Goal: Task Accomplishment & Management: Manage account settings

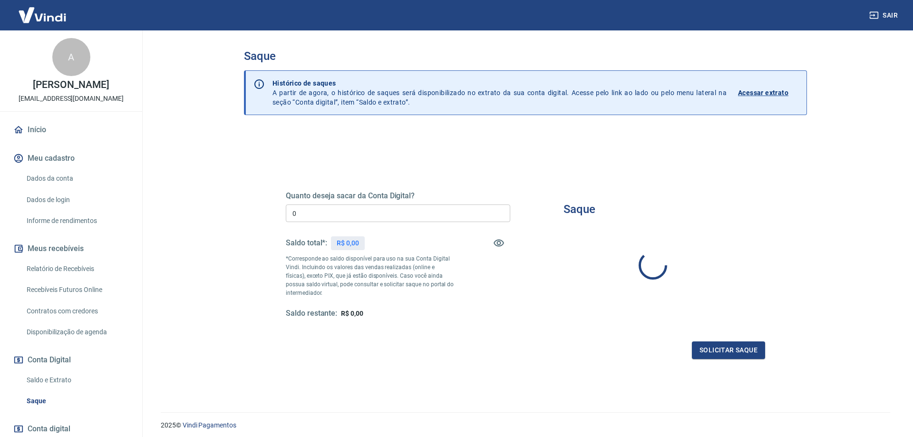
type input "R$ 0,00"
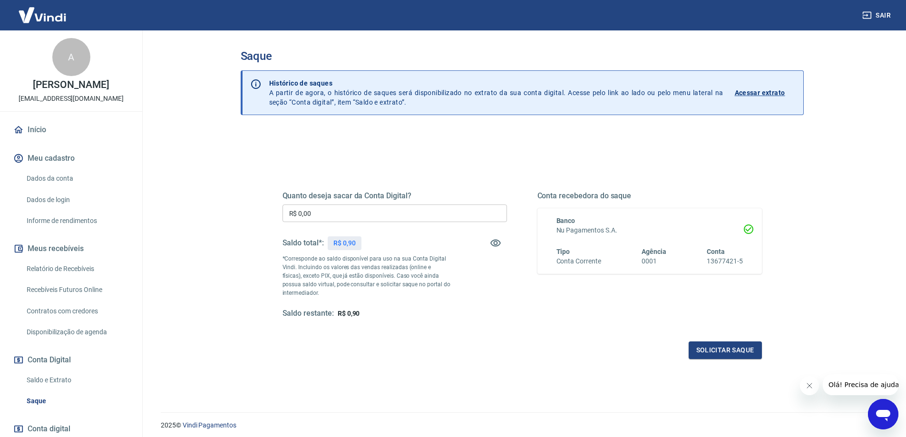
click at [61, 130] on link "Início" at bounding box center [70, 129] width 119 height 21
click at [86, 269] on link "Relatório de Recebíveis" at bounding box center [77, 269] width 108 height 20
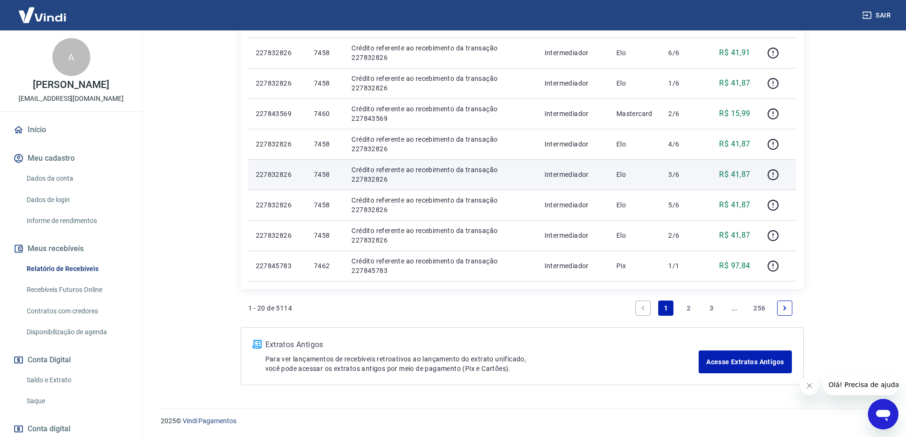
scroll to position [630, 0]
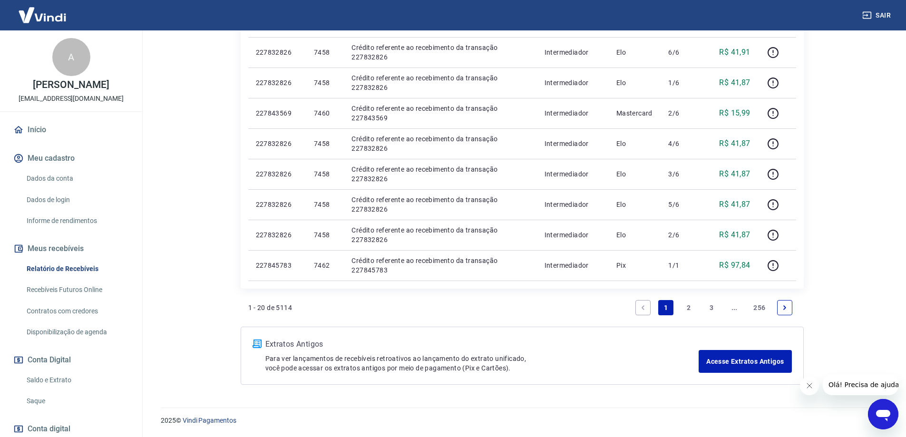
click at [689, 311] on link "2" at bounding box center [688, 307] width 15 height 15
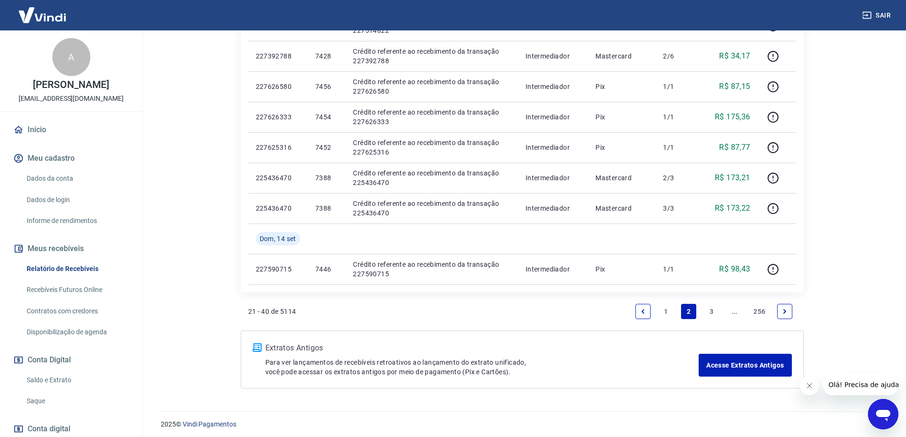
scroll to position [630, 0]
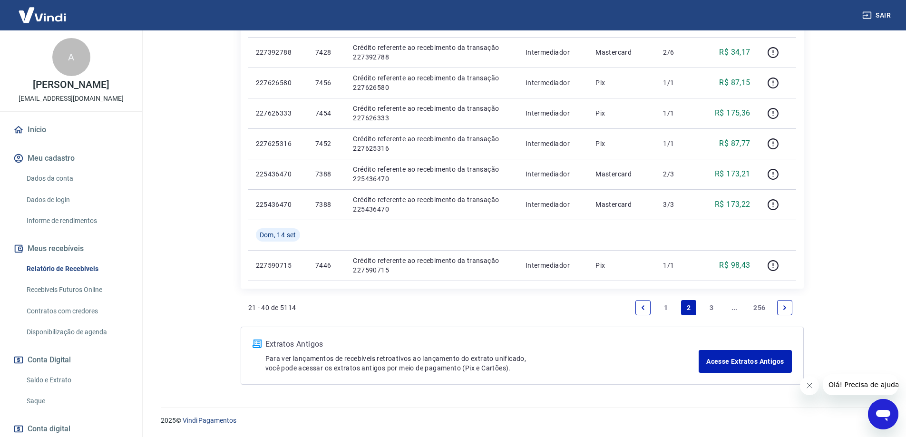
click at [709, 308] on link "3" at bounding box center [711, 307] width 15 height 15
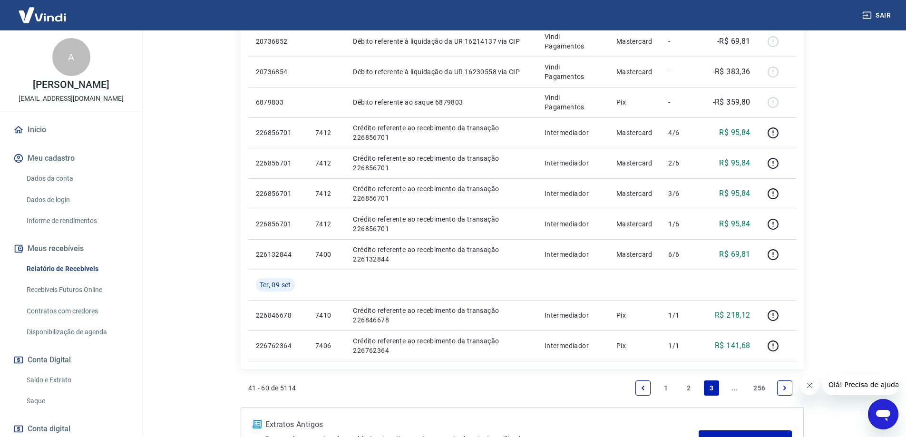
scroll to position [752, 0]
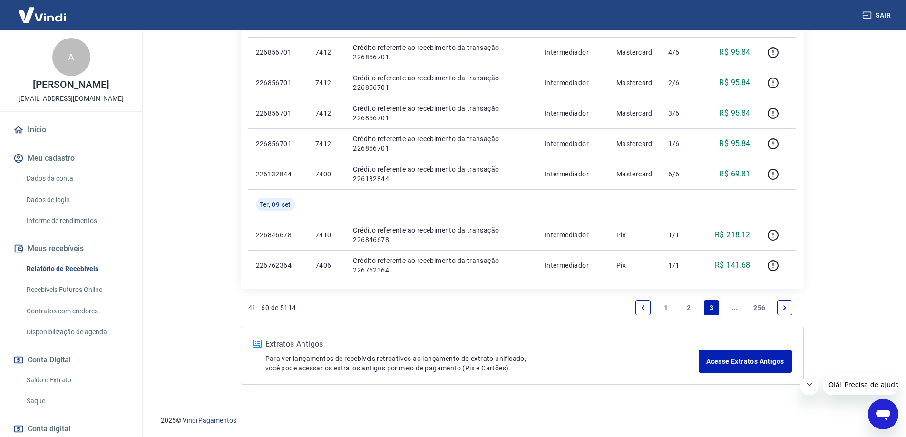
click at [664, 308] on link "1" at bounding box center [665, 307] width 15 height 15
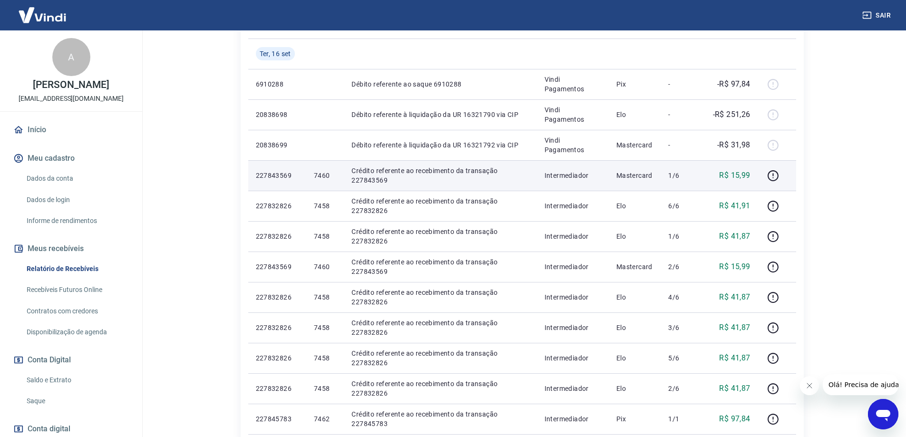
scroll to position [630, 0]
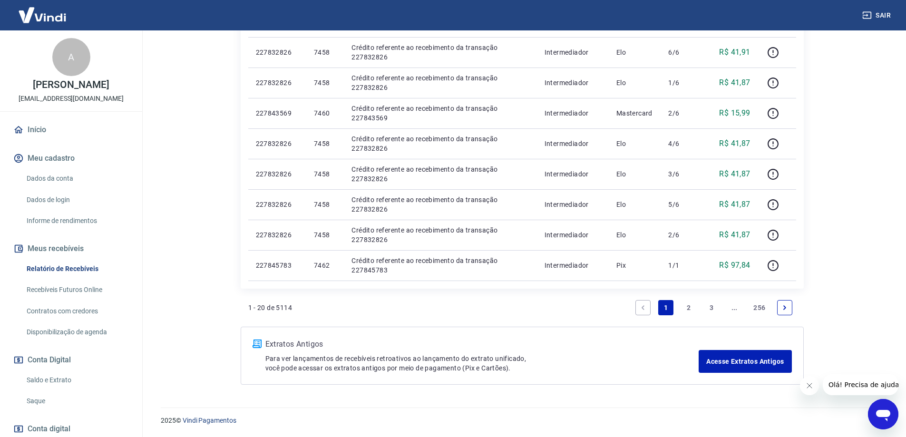
click at [713, 307] on link "3" at bounding box center [711, 307] width 15 height 15
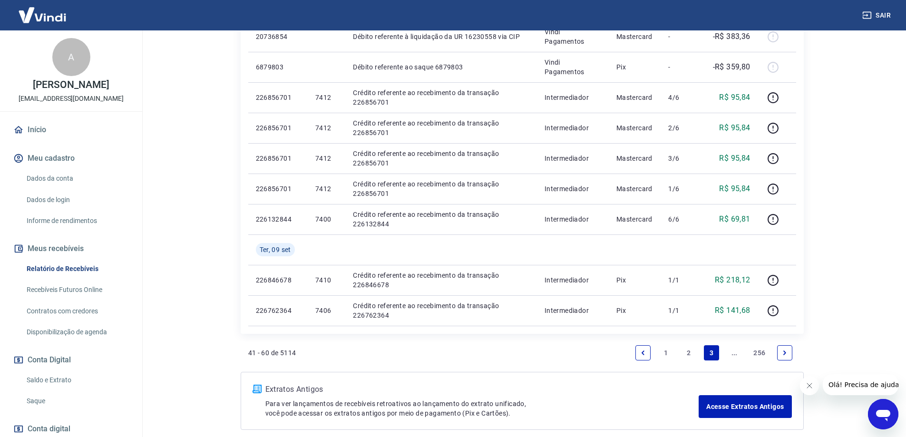
scroll to position [752, 0]
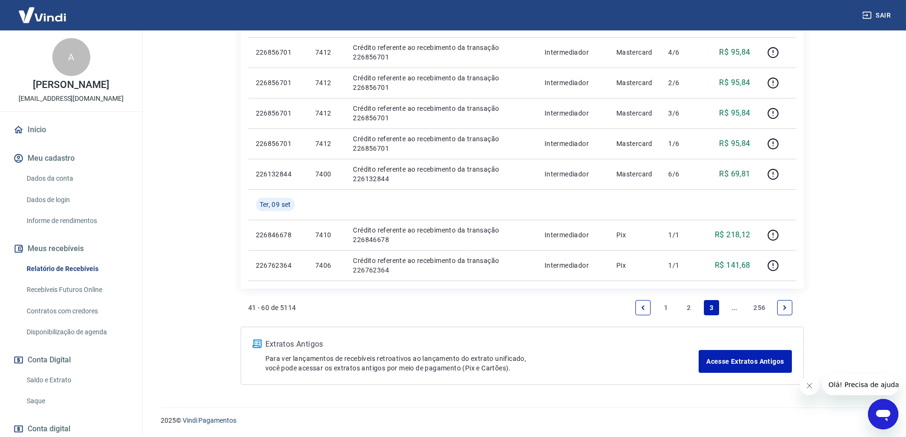
click at [785, 306] on icon "Next page" at bounding box center [785, 307] width 7 height 7
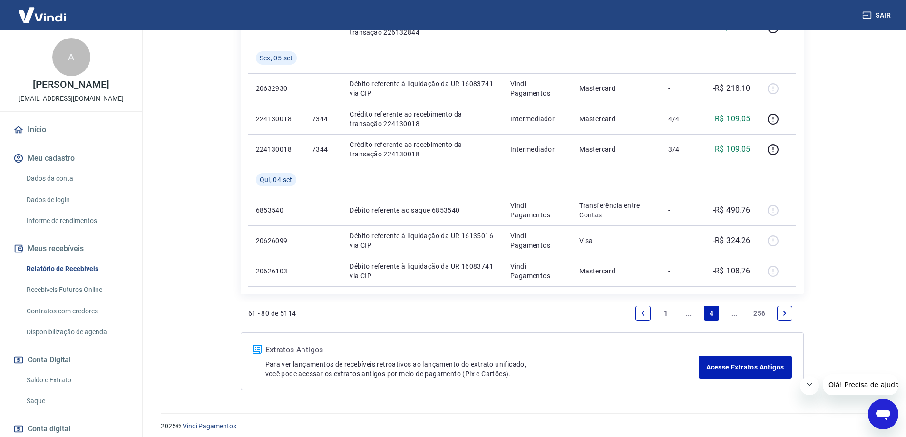
scroll to position [661, 0]
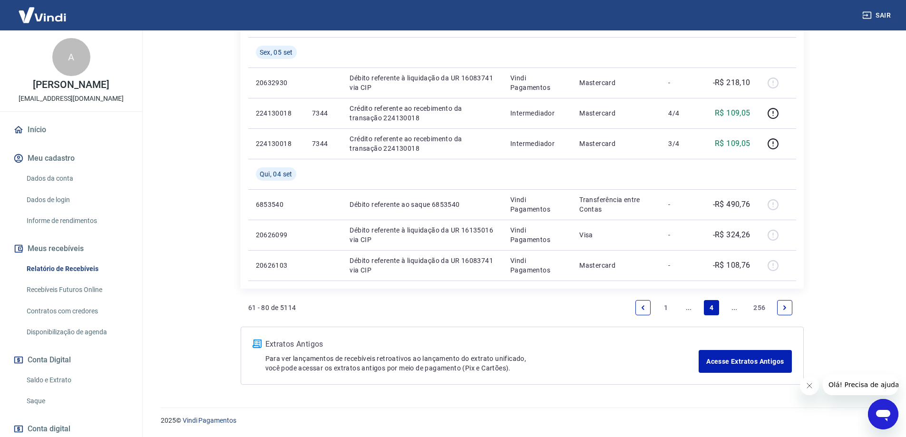
click at [77, 267] on link "Relatório de Recebíveis" at bounding box center [77, 269] width 108 height 20
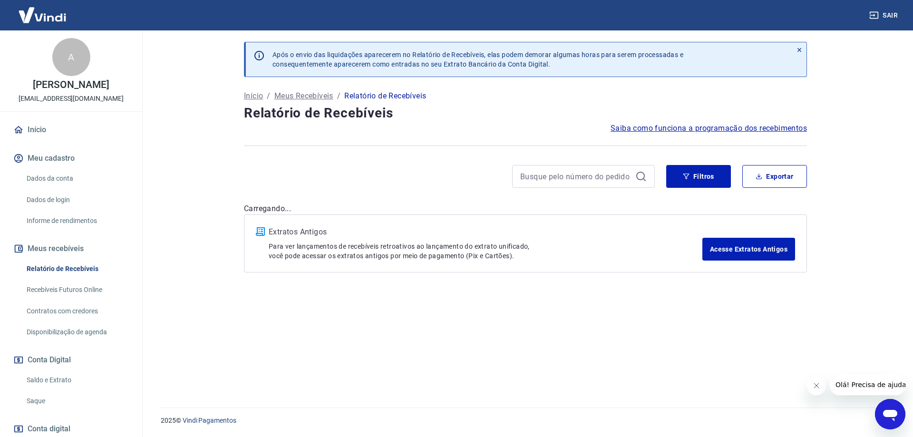
click at [85, 293] on link "Recebíveis Futuros Online" at bounding box center [77, 290] width 108 height 20
